Goal: Information Seeking & Learning: Understand process/instructions

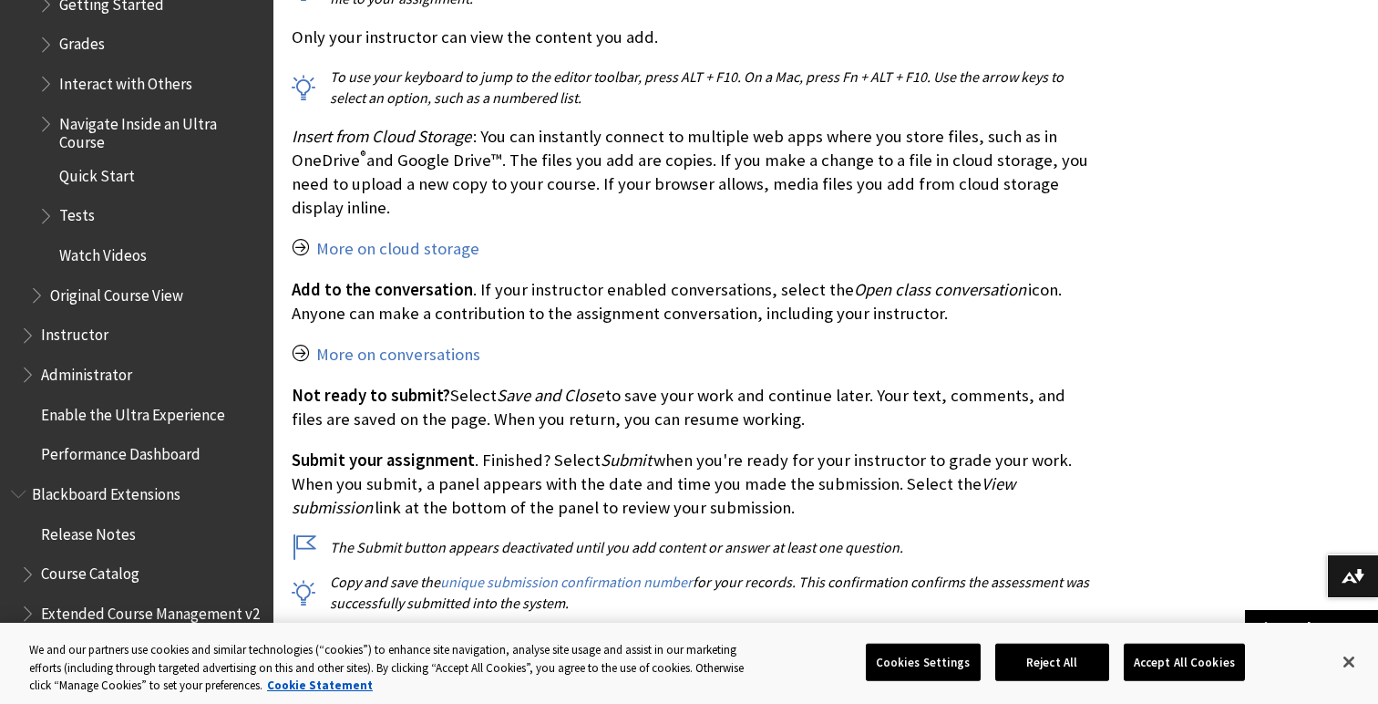
scroll to position [2885, 0]
click at [72, 319] on span "Instructor" at bounding box center [74, 330] width 67 height 25
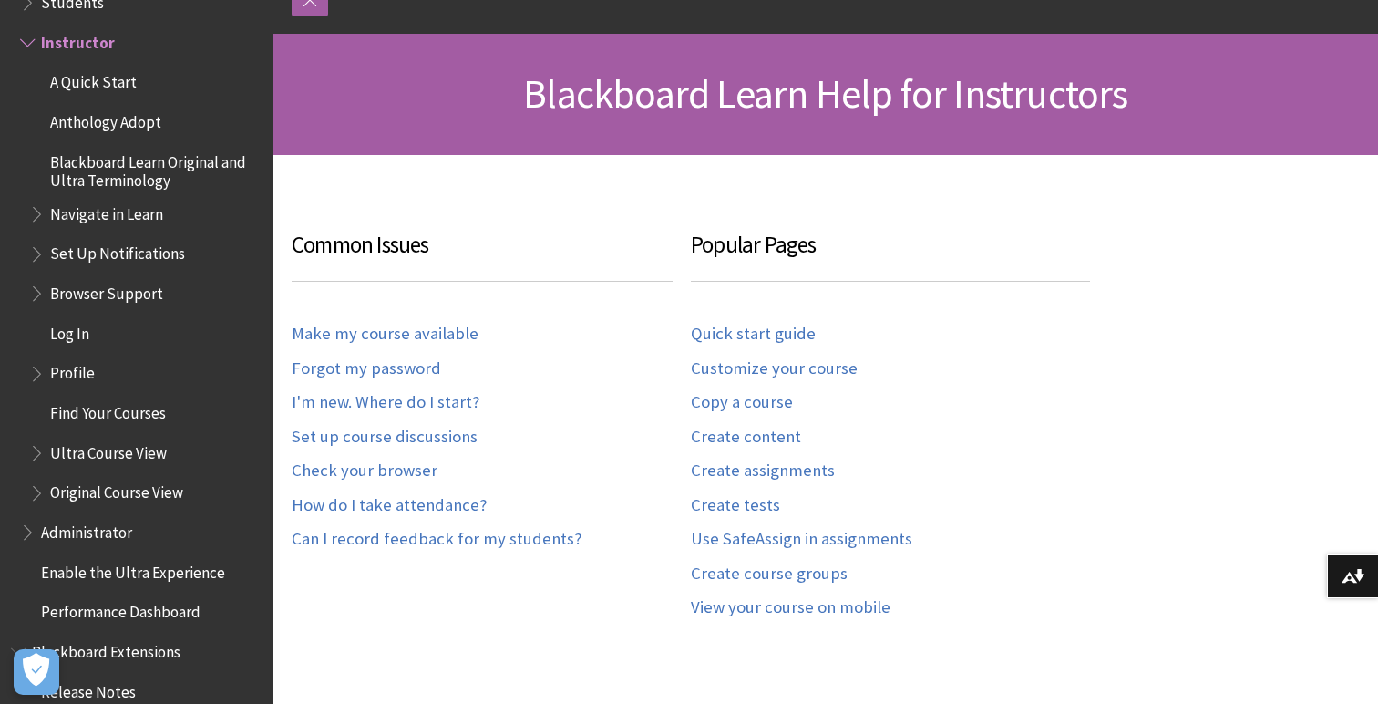
scroll to position [237, 0]
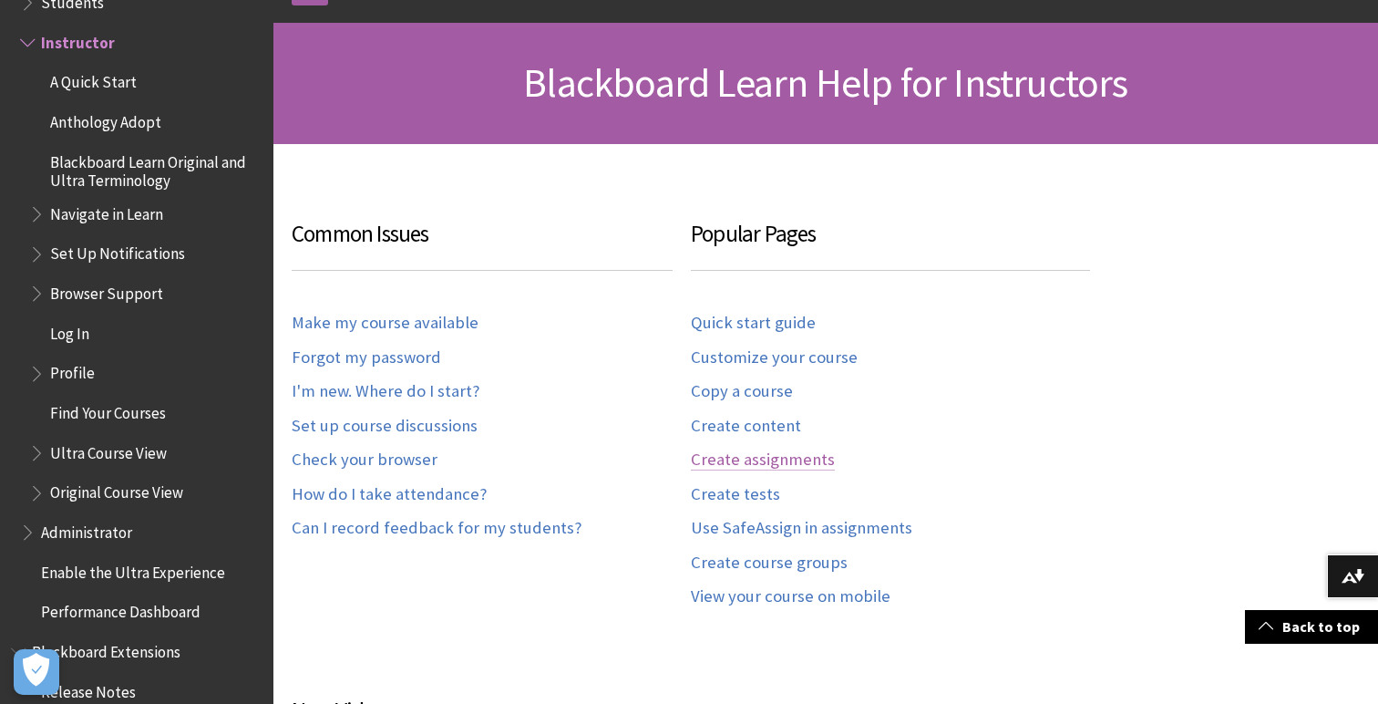
click at [758, 459] on link "Create assignments" at bounding box center [763, 459] width 144 height 21
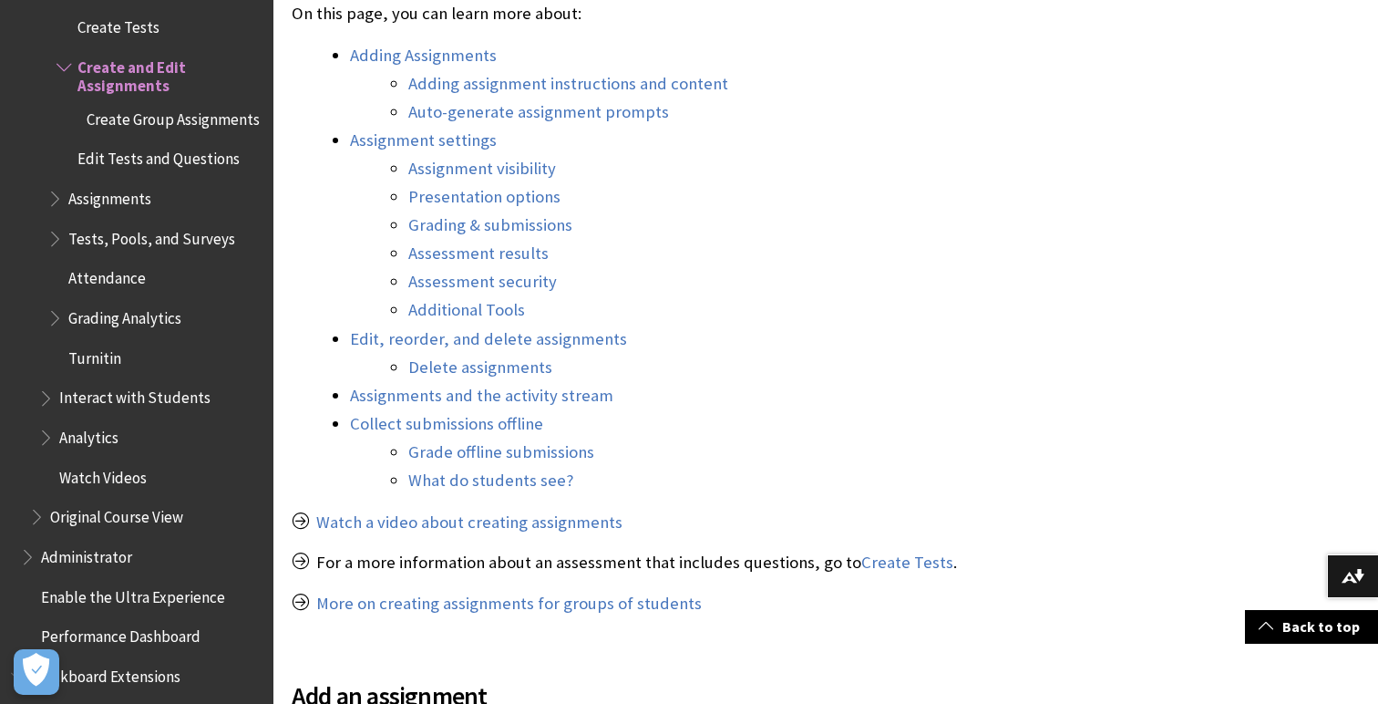
scroll to position [998, 0]
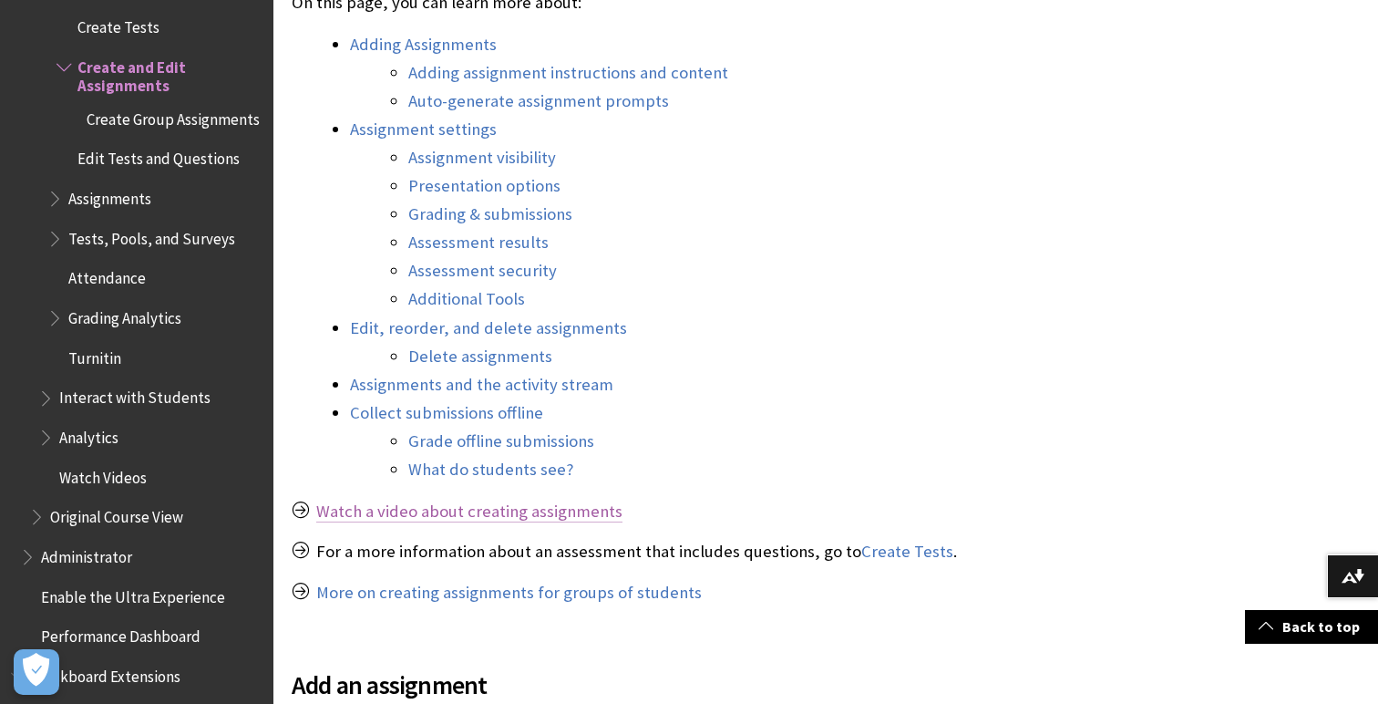
click at [549, 511] on link "Watch a video about creating assignments" at bounding box center [469, 511] width 306 height 22
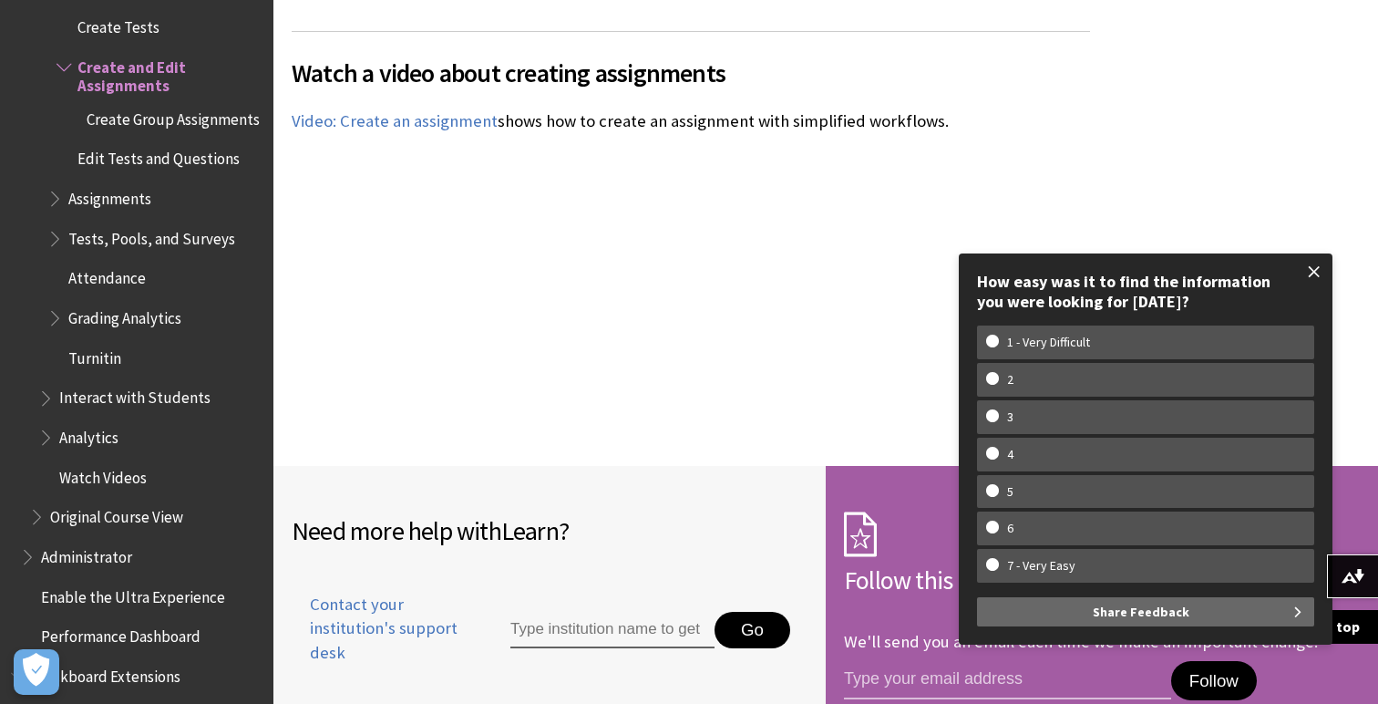
click at [1311, 273] on span at bounding box center [1314, 271] width 38 height 38
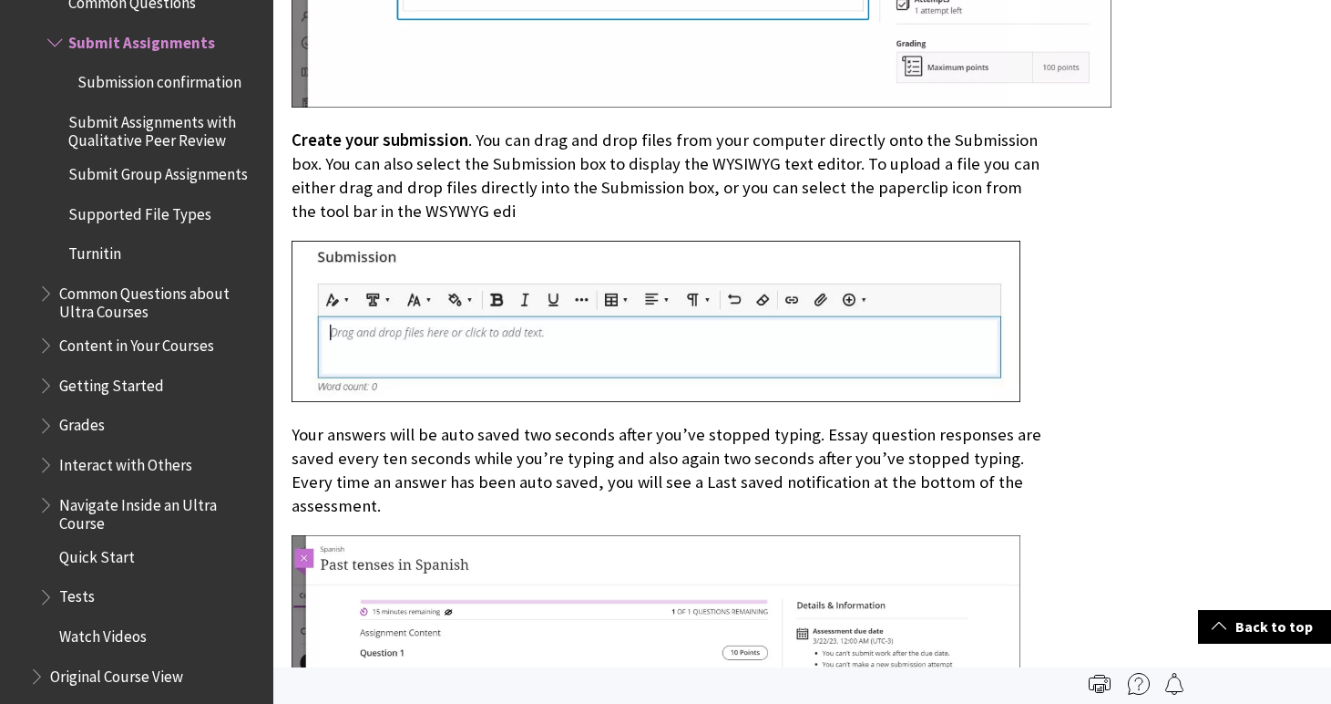
scroll to position [7973, 0]
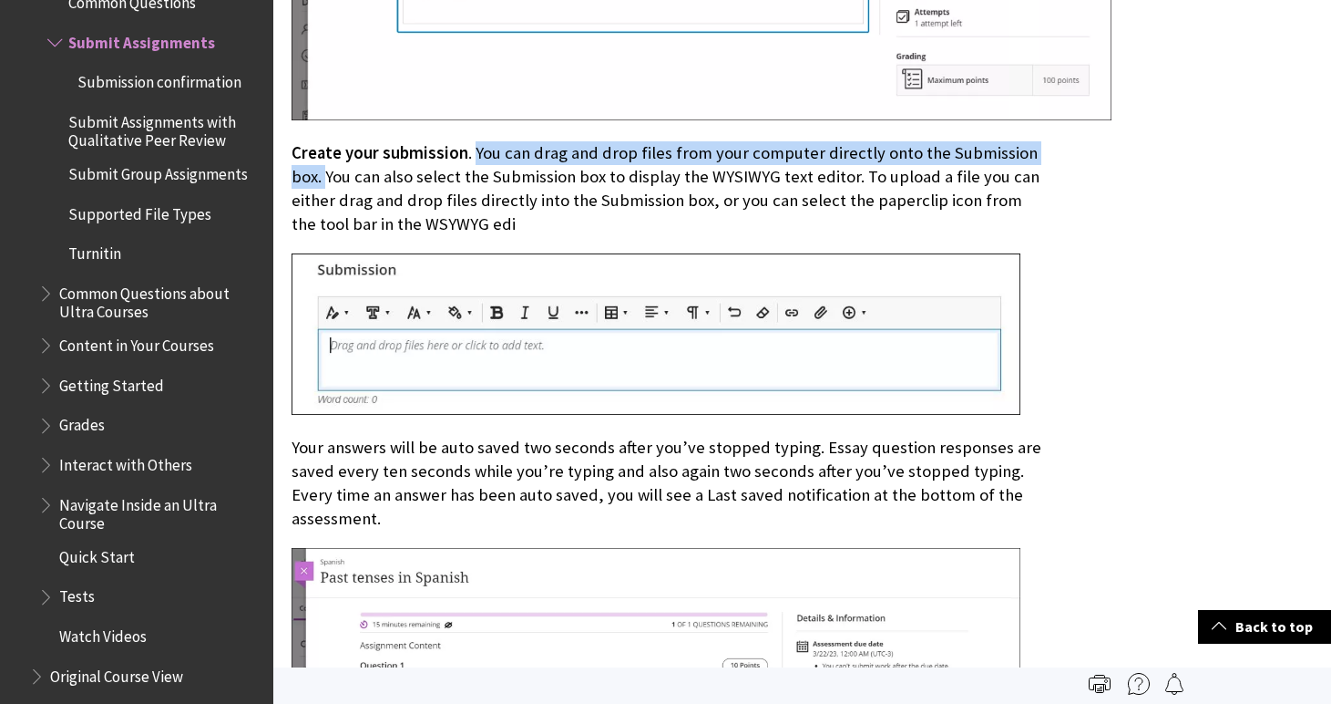
drag, startPoint x: 469, startPoint y: 146, endPoint x: 325, endPoint y: 170, distance: 145.9
click at [325, 170] on p "Create your submission . You can drag and drop files from your computer directl…" at bounding box center [668, 189] width 752 height 96
copy p "You can drag and drop files from your computer directly onto the Submission box."
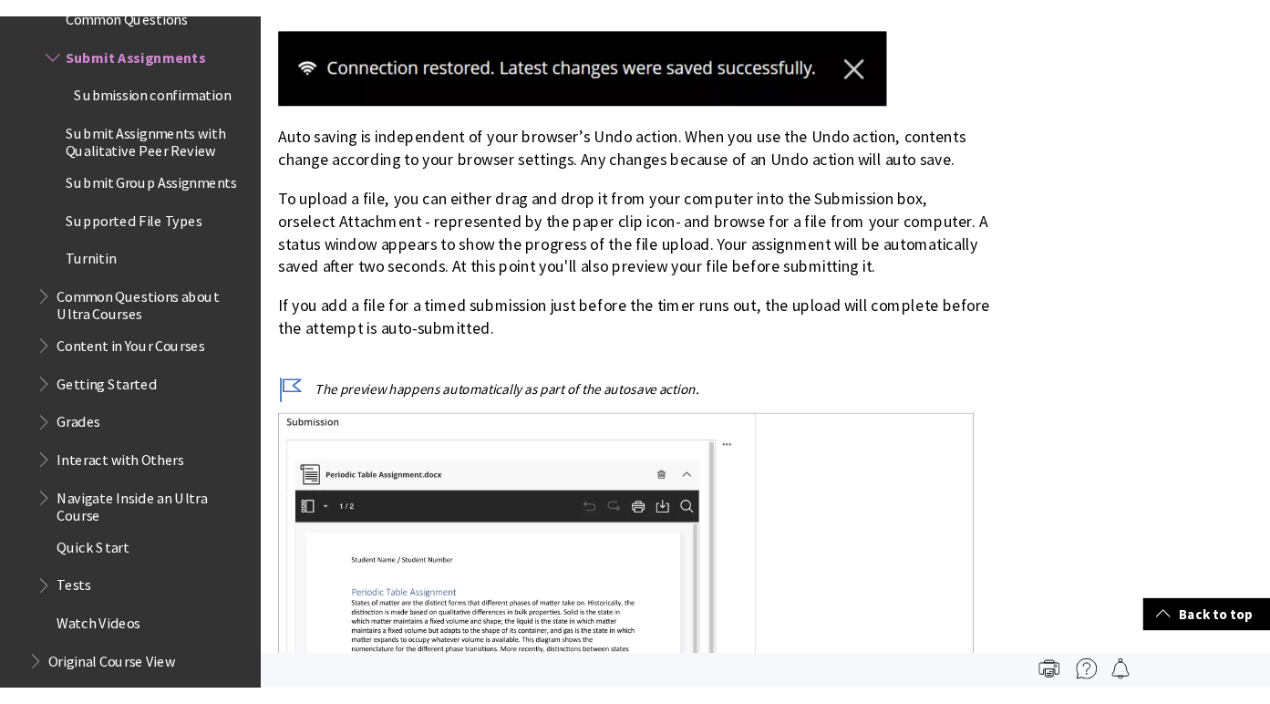
scroll to position [9372, 0]
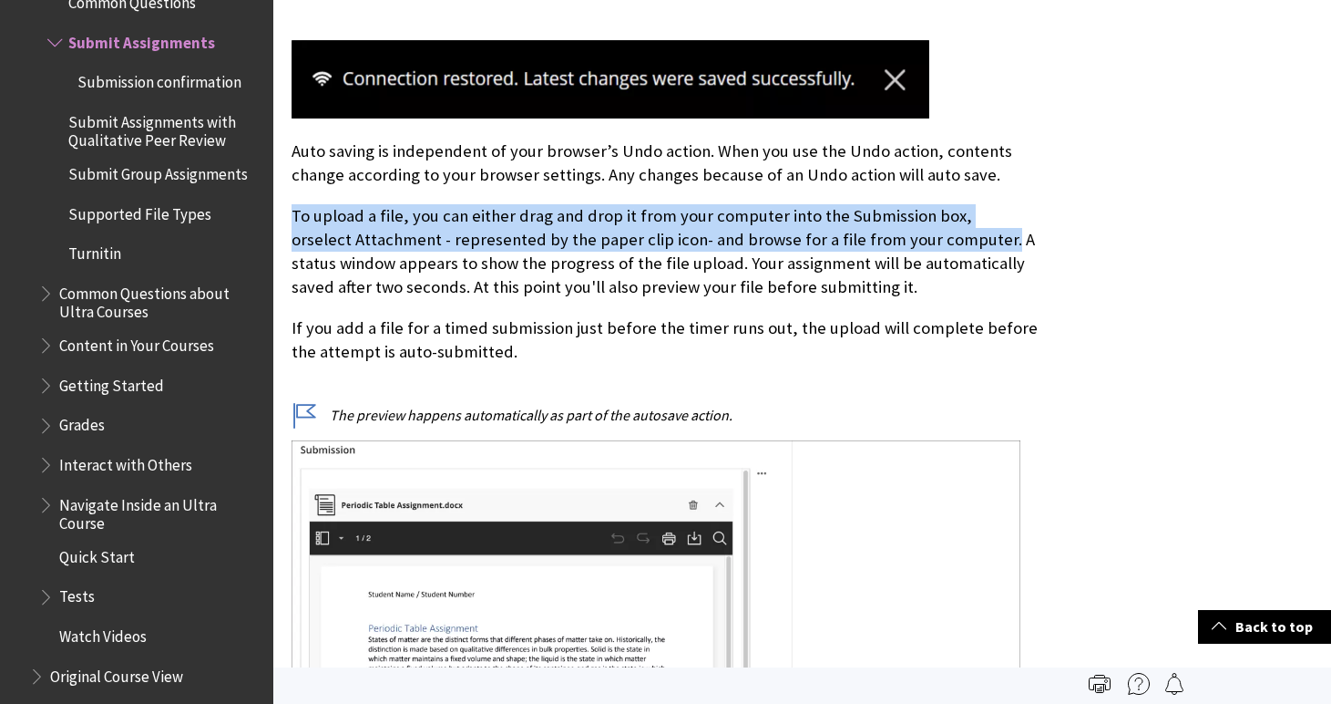
drag, startPoint x: 294, startPoint y: 210, endPoint x: 993, endPoint y: 224, distance: 699.2
click at [993, 224] on p "To upload a file, you can either drag and drop it from your computer into the S…" at bounding box center [668, 252] width 752 height 96
copy p "To upload a file, you can either drag and drop it from your computer into the S…"
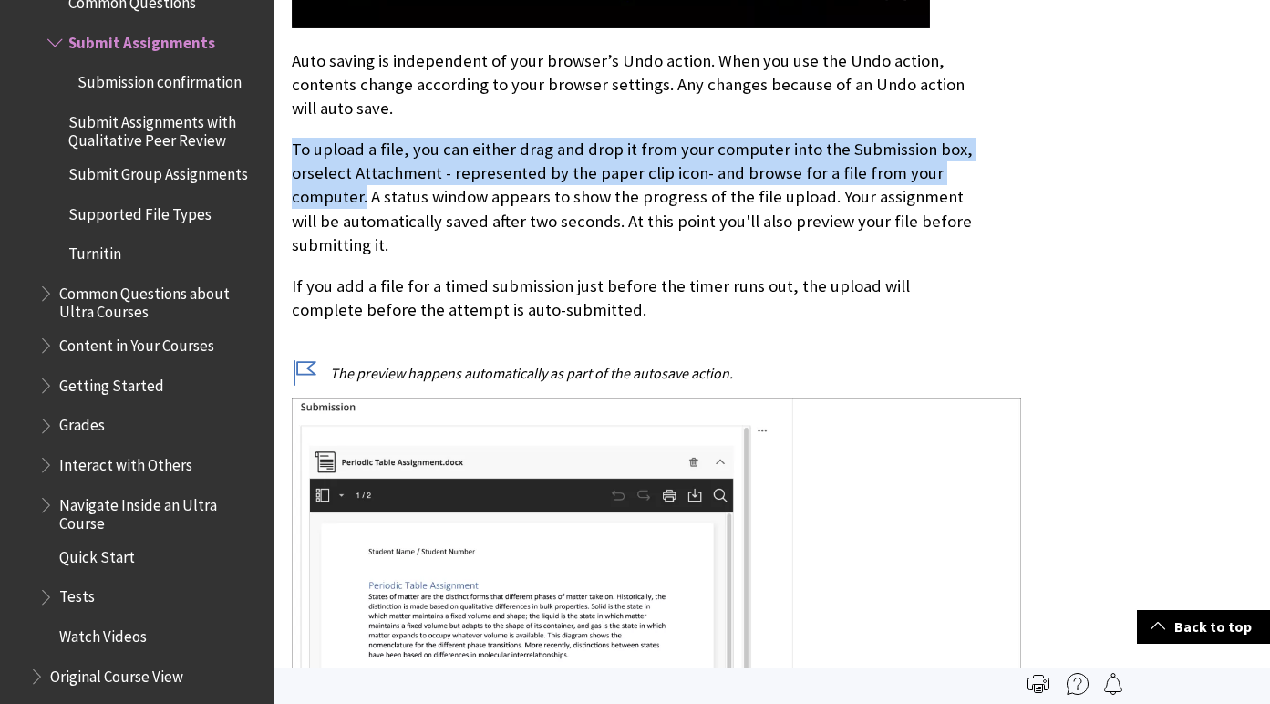
copy p "To upload a file, you can either drag and drop it from your computer into the S…"
